Goal: Task Accomplishment & Management: Manage account settings

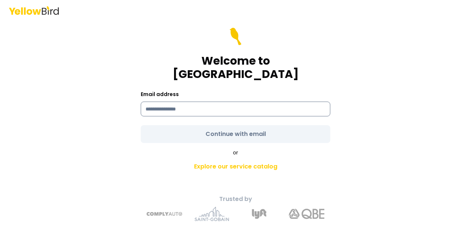
click at [205, 102] on input at bounding box center [235, 109] width 189 height 15
type input "**********"
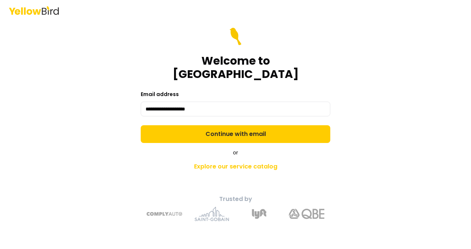
click at [236, 124] on form "**********" at bounding box center [235, 85] width 189 height 115
click at [236, 125] on button "Continue with email" at bounding box center [235, 134] width 189 height 18
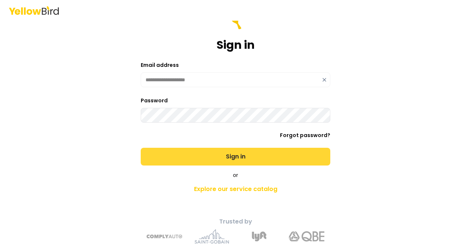
click at [232, 154] on button "Sign in" at bounding box center [235, 157] width 189 height 18
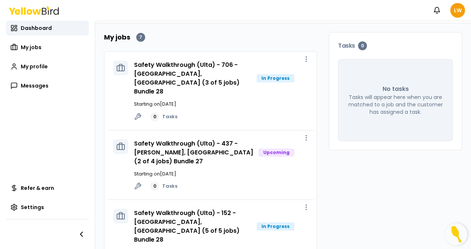
scroll to position [35, 0]
click at [219, 90] on div "Safety Walkthrough (Ulta) - 706 - [GEOGRAPHIC_DATA], [GEOGRAPHIC_DATA] (3 of 5 …" at bounding box center [221, 91] width 174 height 61
click at [204, 70] on link "Safety Walkthrough (Ulta) - 706 - [GEOGRAPHIC_DATA], [GEOGRAPHIC_DATA] (3 of 5 …" at bounding box center [186, 78] width 105 height 35
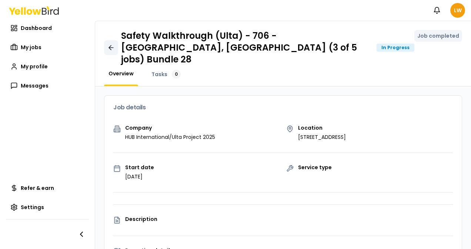
click at [110, 46] on icon at bounding box center [110, 48] width 2 height 4
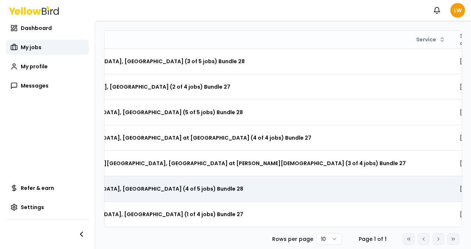
scroll to position [0, 185]
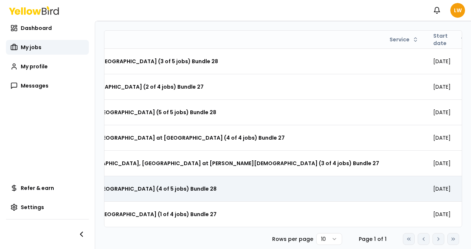
click at [152, 189] on h3 "Safety Walkthrough (Ulta) - 215 - [GEOGRAPHIC_DATA], [GEOGRAPHIC_DATA] (4 of 5 …" at bounding box center [79, 188] width 273 height 13
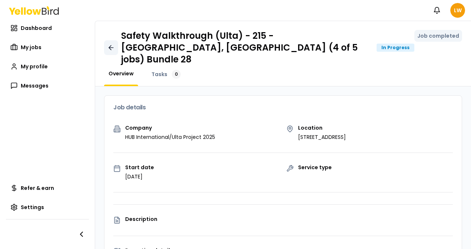
click at [111, 44] on icon at bounding box center [110, 47] width 7 height 7
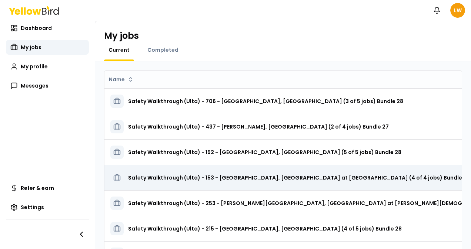
scroll to position [0, 185]
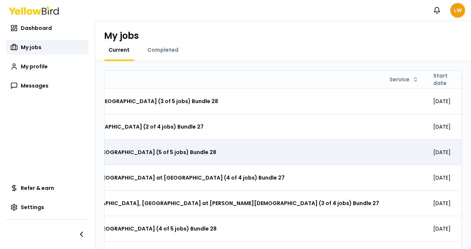
click at [159, 150] on h3 "Safety Walkthrough (Ulta) - 152 - [GEOGRAPHIC_DATA], [GEOGRAPHIC_DATA] (5 of 5 …" at bounding box center [79, 152] width 273 height 13
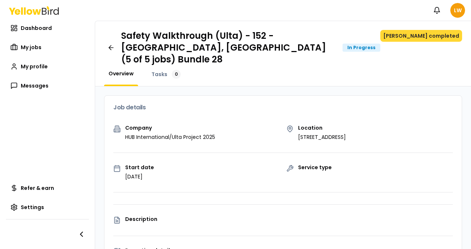
click at [422, 35] on button "[PERSON_NAME] completed" at bounding box center [421, 36] width 82 height 12
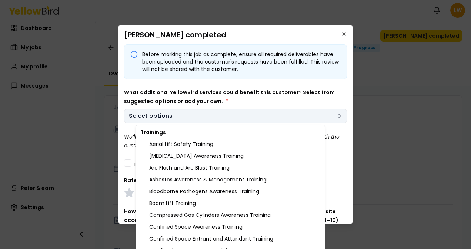
click at [252, 116] on body "Notifications LW Dashboard My jobs My profile Messages Refer & earn Settings Sa…" at bounding box center [235, 124] width 471 height 249
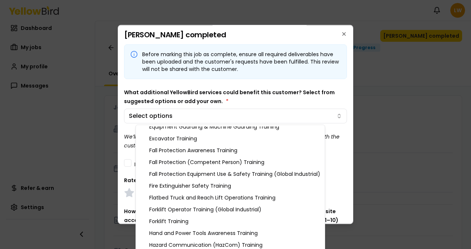
scroll to position [184, 0]
click at [235, 189] on div "Fire Extinguisher Safety Training" at bounding box center [230, 186] width 186 height 12
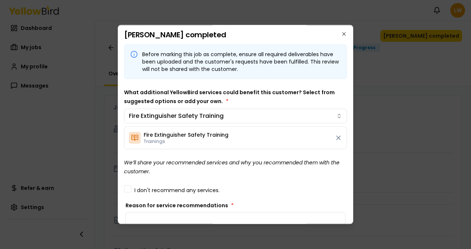
click at [277, 104] on body "Notifications LW Dashboard My jobs My profile Messages Refer & earn Settings Sa…" at bounding box center [235, 124] width 471 height 249
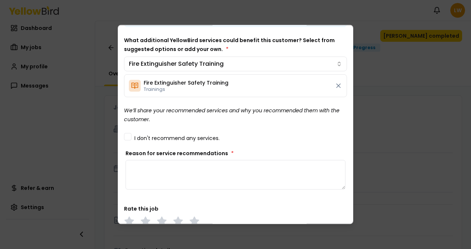
scroll to position [53, 0]
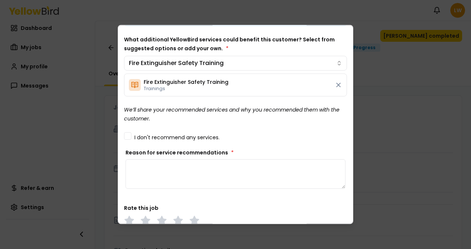
click at [189, 173] on textarea "Reason for service recommendations *" at bounding box center [235, 174] width 220 height 30
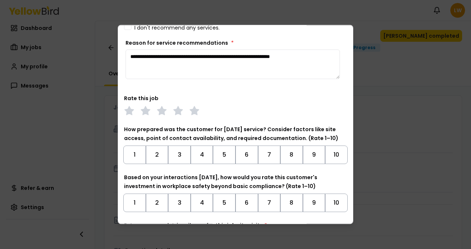
scroll to position [163, 0]
type textarea "**********"
click at [194, 110] on polygon at bounding box center [194, 111] width 9 height 8
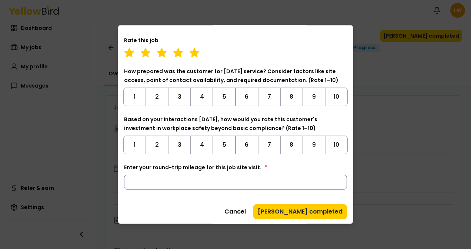
click at [186, 184] on input "Enter your round-trip mileage for this job site visit. *" at bounding box center [235, 182] width 223 height 15
click at [199, 182] on input "Enter your round-trip mileage for this job site visit. *" at bounding box center [235, 182] width 223 height 15
type input "***"
click at [271, 144] on button "7" at bounding box center [269, 145] width 23 height 18
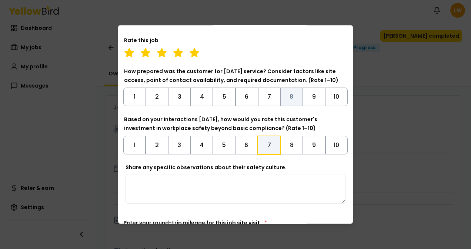
click at [281, 91] on button "8" at bounding box center [291, 97] width 23 height 18
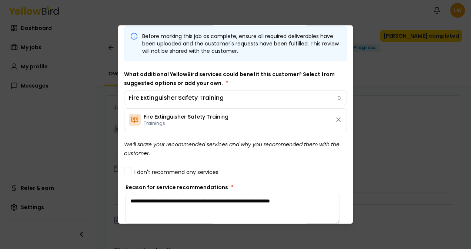
scroll to position [0, 0]
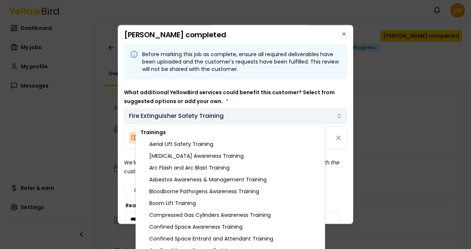
click at [301, 117] on body "Notifications LW Dashboard My jobs My profile Messages Refer & earn Settings Sa…" at bounding box center [235, 124] width 471 height 249
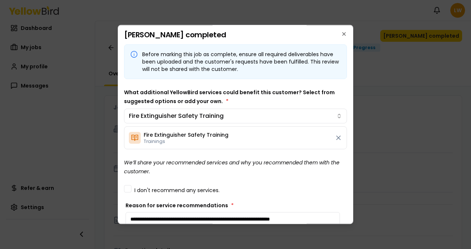
click at [320, 100] on body "Notifications LW Dashboard My jobs My profile Messages Refer & earn Settings Sa…" at bounding box center [235, 124] width 471 height 249
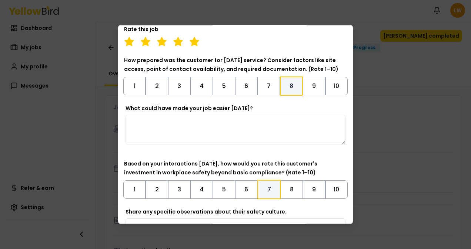
scroll to position [332, 0]
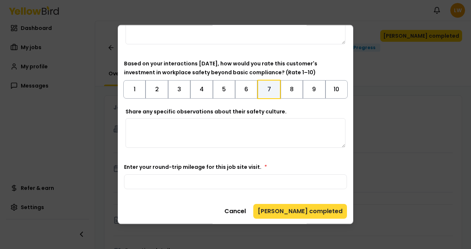
click at [307, 212] on button "[PERSON_NAME] completed" at bounding box center [300, 211] width 94 height 15
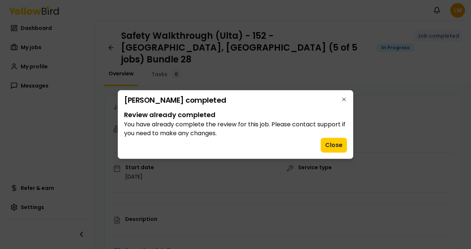
scroll to position [0, 0]
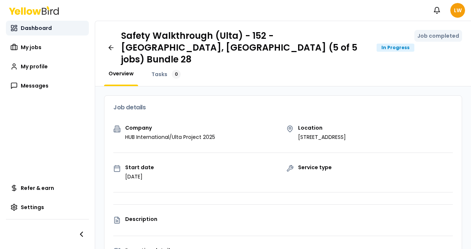
click at [39, 30] on span "Dashboard" at bounding box center [36, 27] width 31 height 7
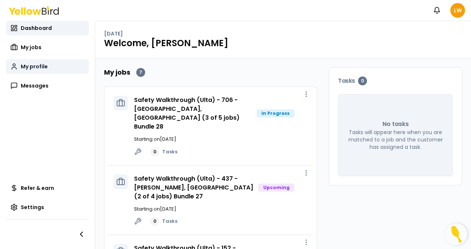
click at [37, 66] on span "My profile" at bounding box center [34, 66] width 27 height 7
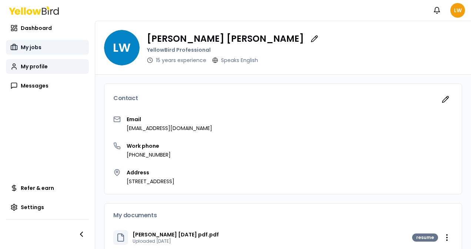
click at [29, 44] on span "My jobs" at bounding box center [31, 47] width 21 height 7
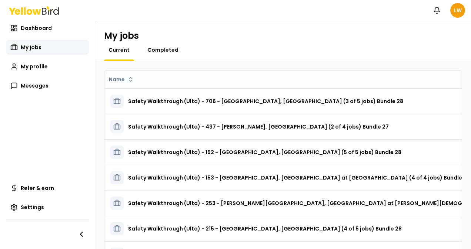
click at [162, 51] on span "Completed" at bounding box center [162, 49] width 31 height 7
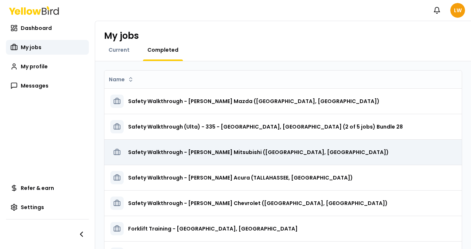
scroll to position [0, 202]
